Goal: Task Accomplishment & Management: Manage account settings

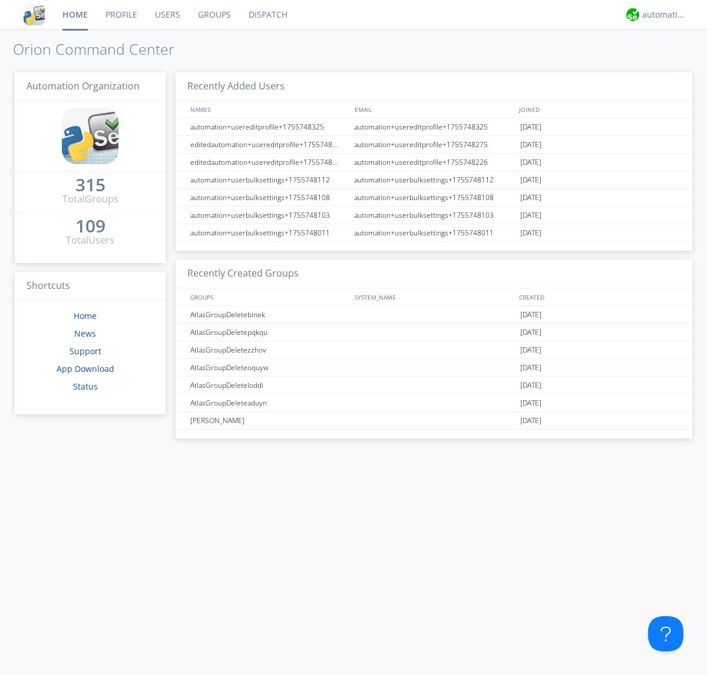
click at [213, 15] on link "Groups" at bounding box center [214, 14] width 51 height 29
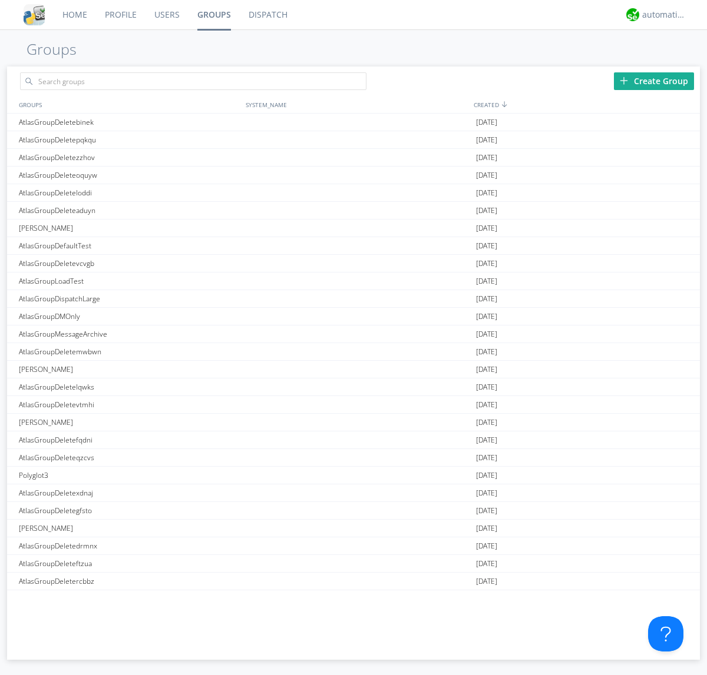
click at [654, 81] on div "Create Group" at bounding box center [654, 81] width 80 height 18
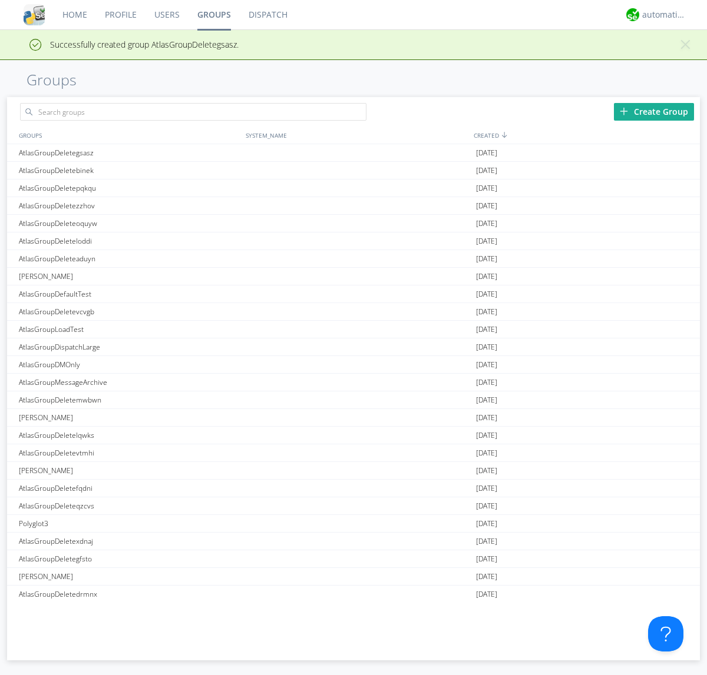
click at [213, 15] on link "Groups" at bounding box center [213, 14] width 51 height 29
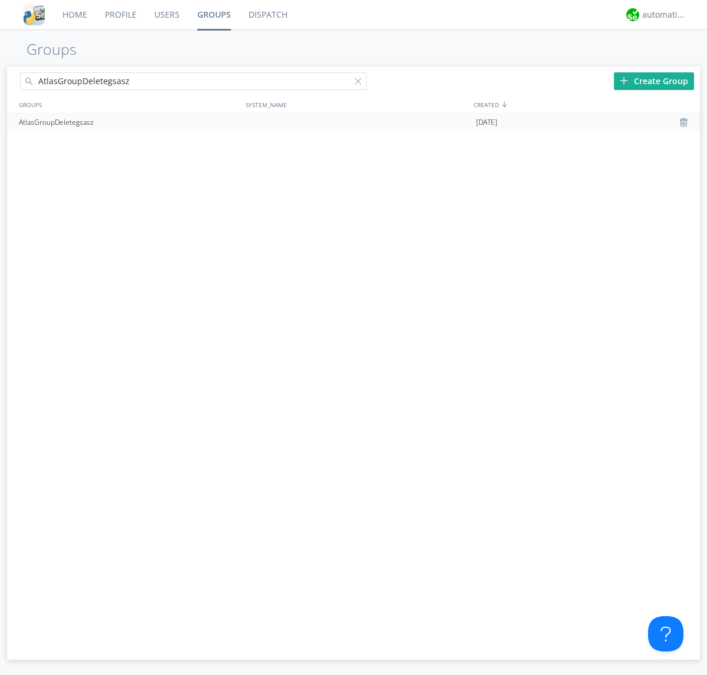
type input "AtlasGroupDeletegsasz"
click at [684, 122] on div at bounding box center [685, 122] width 12 height 9
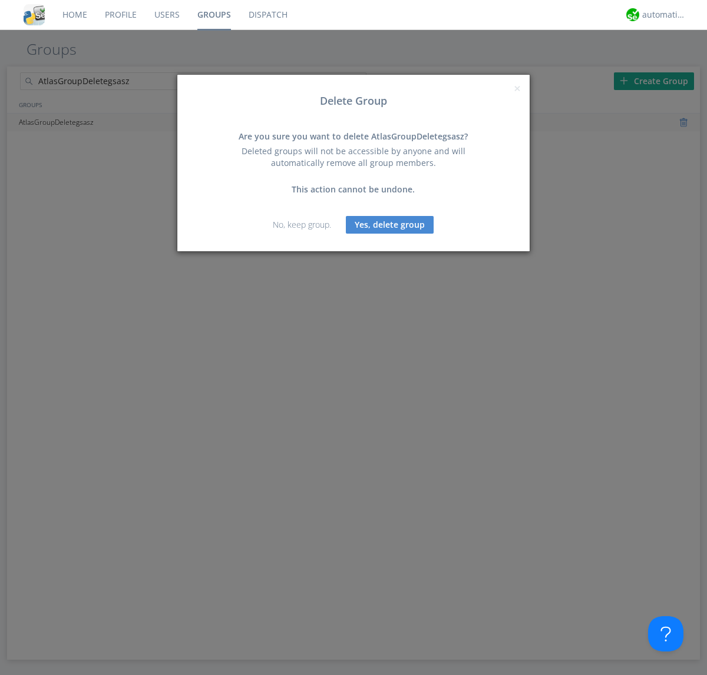
click at [390, 224] on button "Yes, delete group" at bounding box center [390, 225] width 88 height 18
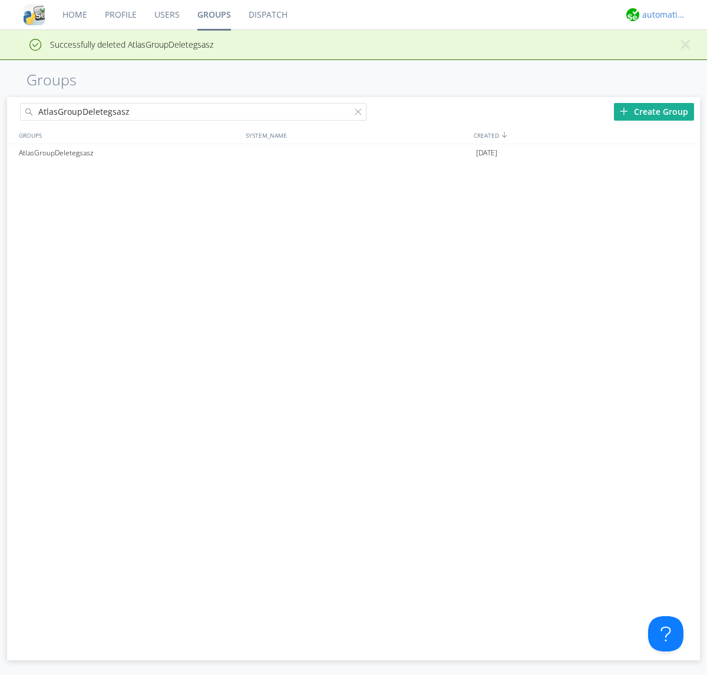
click at [661, 15] on div "automation+atlas" at bounding box center [664, 15] width 44 height 12
